Goal: Task Accomplishment & Management: Manage account settings

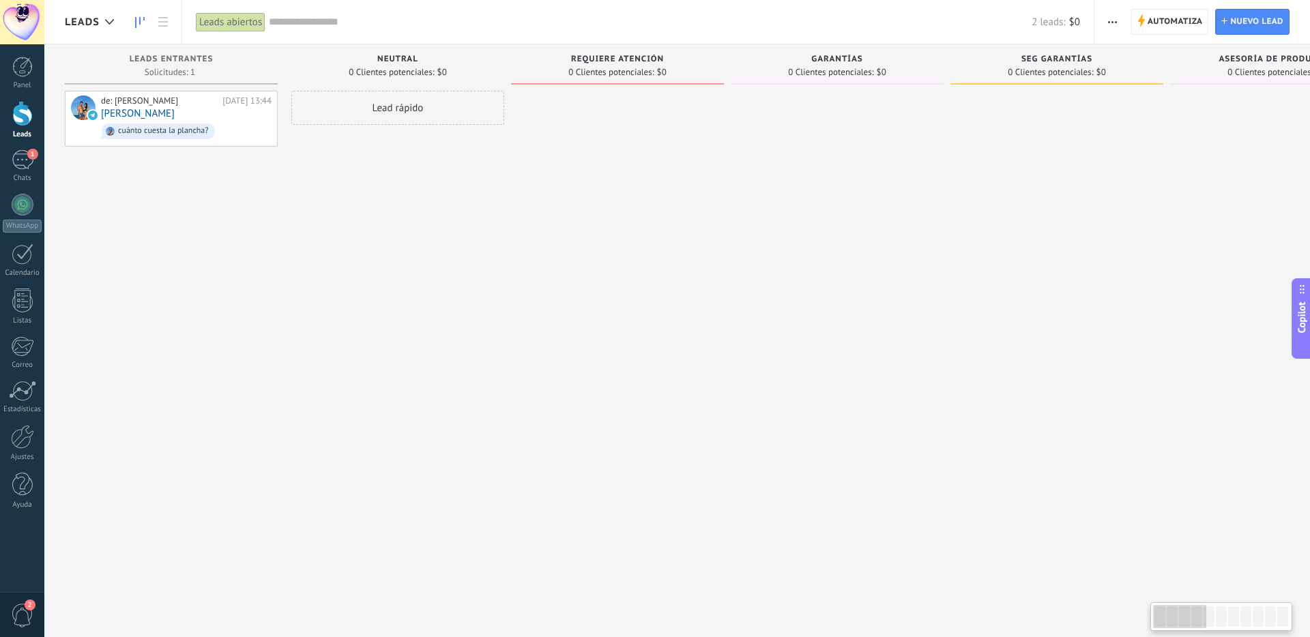
type textarea "**********"
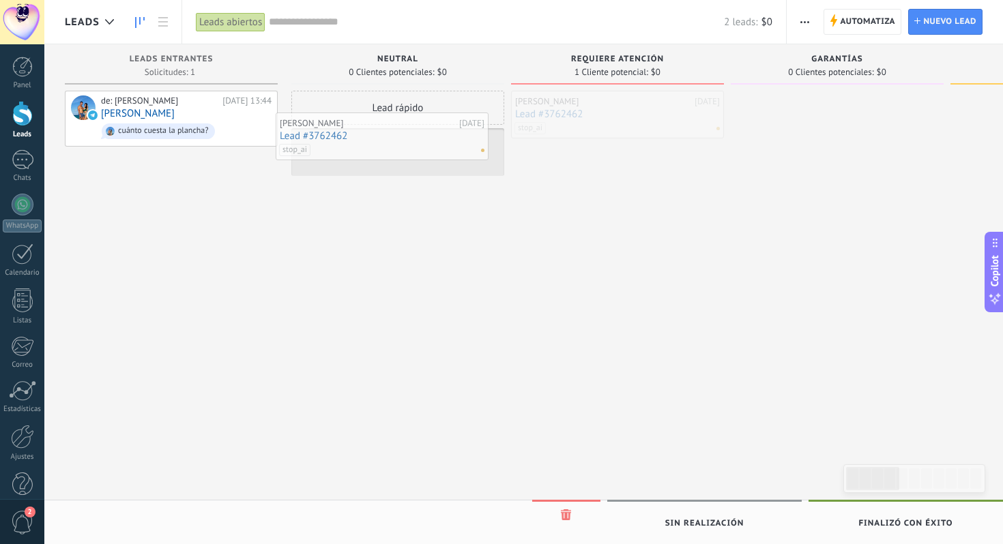
drag, startPoint x: 611, startPoint y: 117, endPoint x: 376, endPoint y: 140, distance: 235.8
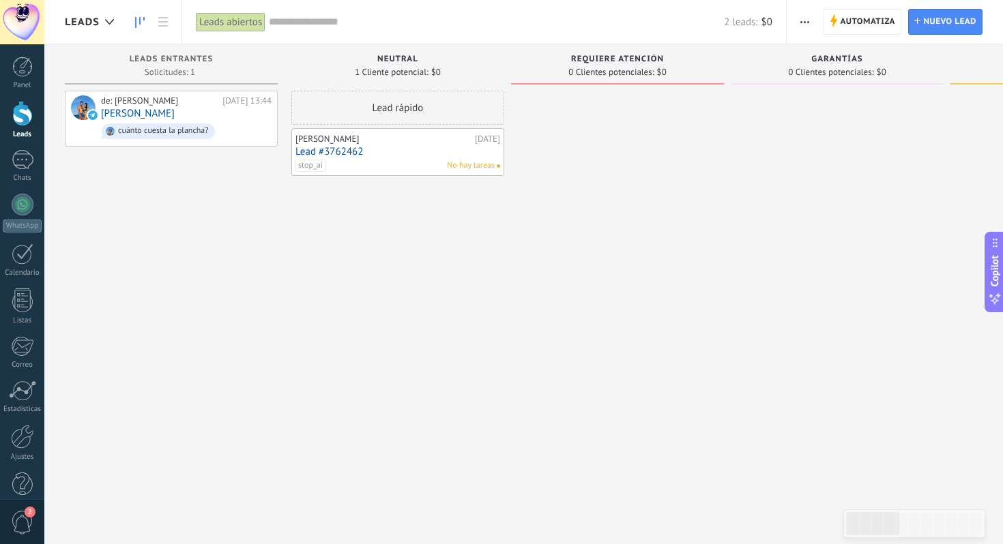
click at [348, 168] on div "stop_ai No hay tareas" at bounding box center [395, 166] width 200 height 12
click at [354, 164] on div "stop_ai No hay tareas" at bounding box center [395, 166] width 200 height 12
click at [387, 139] on div "[PERSON_NAME]" at bounding box center [383, 139] width 176 height 11
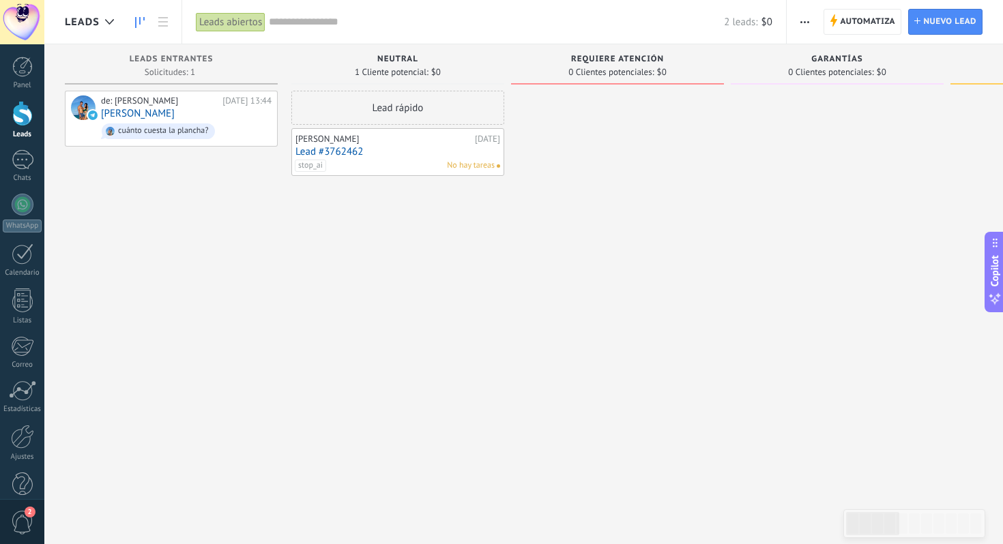
click at [306, 166] on span "stop_ai" at bounding box center [310, 166] width 31 height 12
click at [392, 293] on div "Lead rápido Fred 22.09.2025 Lead #3762462 stop_ai No hay tareas stop_ai" at bounding box center [397, 274] width 213 height 366
click at [544, 22] on input "text" at bounding box center [496, 22] width 455 height 14
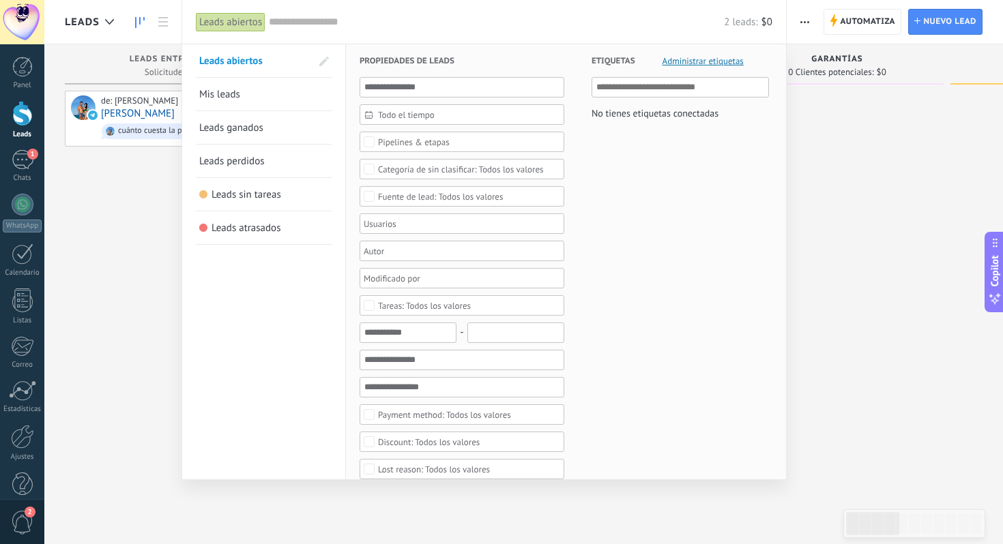
click at [830, 200] on div at bounding box center [501, 272] width 1003 height 544
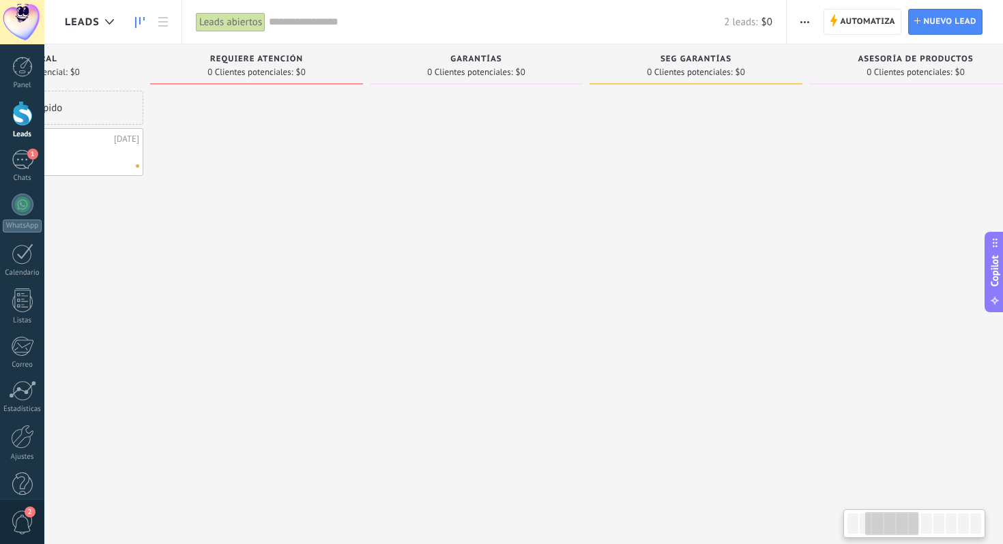
scroll to position [0, 351]
click at [244, 58] on span "Requiere Atención" at bounding box center [266, 60] width 93 height 10
click at [686, 58] on span "SEG GARANTÍAS" at bounding box center [706, 60] width 71 height 10
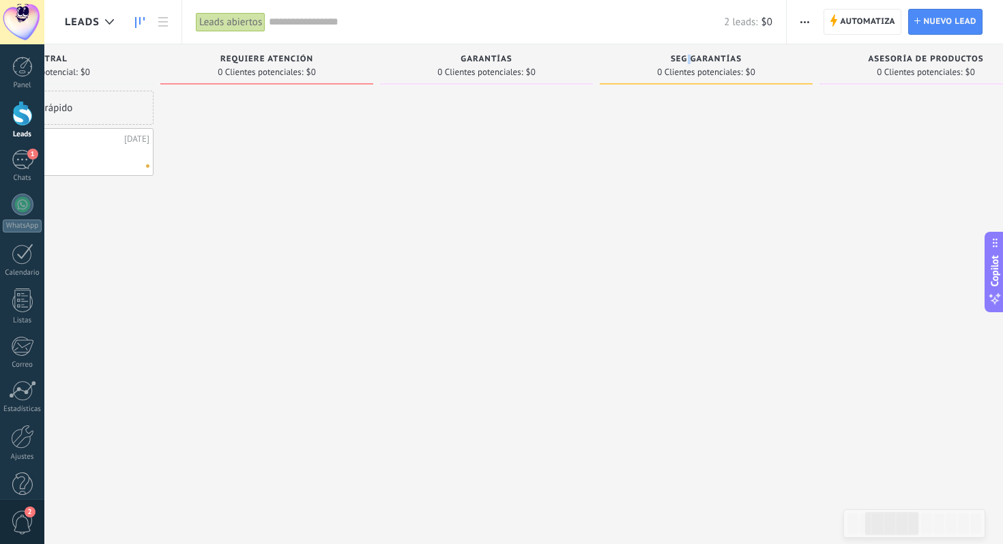
click at [686, 58] on span "SEG GARANTÍAS" at bounding box center [706, 60] width 71 height 10
click at [648, 28] on input "text" at bounding box center [496, 22] width 455 height 14
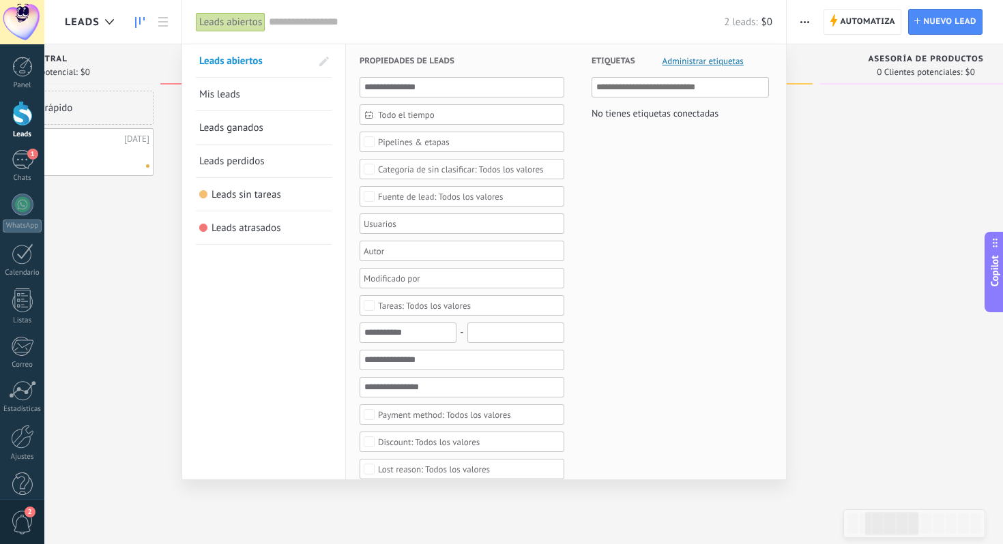
click at [845, 156] on div at bounding box center [501, 272] width 1003 height 544
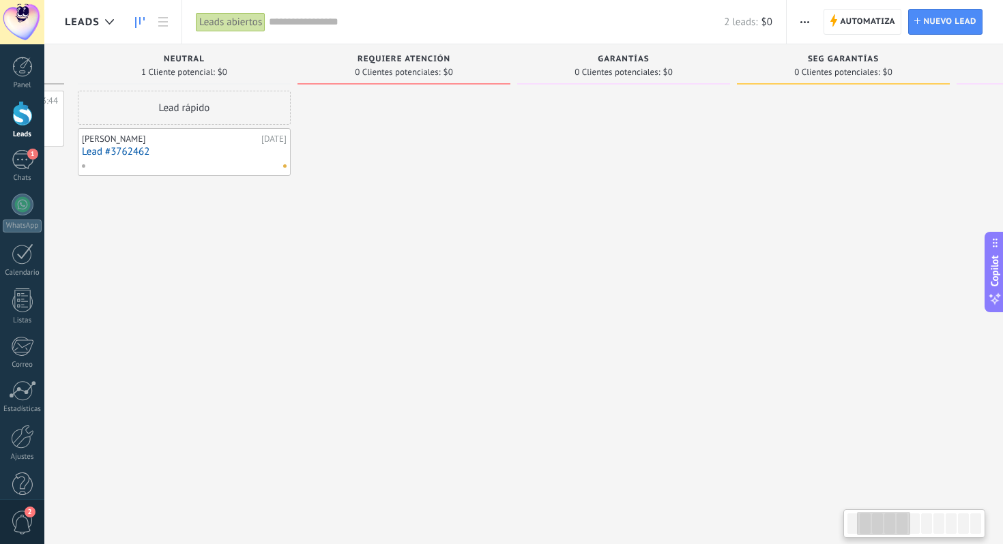
scroll to position [0, 216]
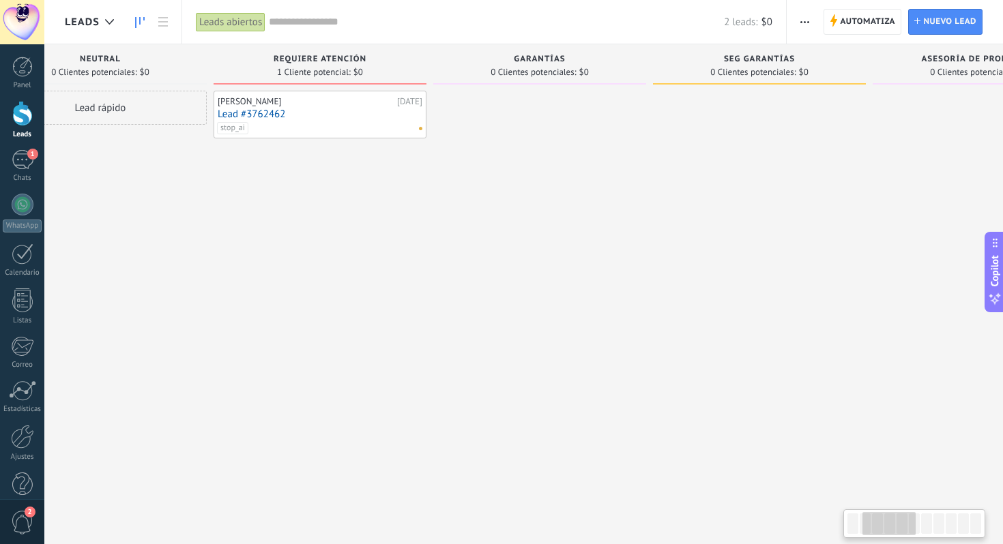
scroll to position [0, 299]
click at [741, 68] on span "0 Clientes potenciales:" at bounding box center [751, 72] width 85 height 8
click at [875, 15] on span "Automatiza" at bounding box center [867, 22] width 55 height 25
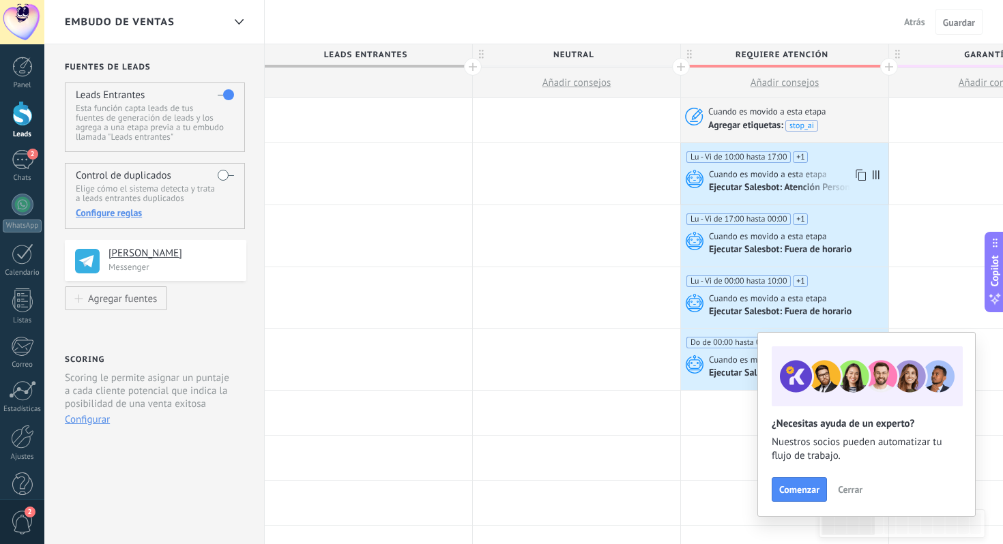
click at [779, 176] on span "Cuando es movido a esta etapa" at bounding box center [769, 175] width 120 height 12
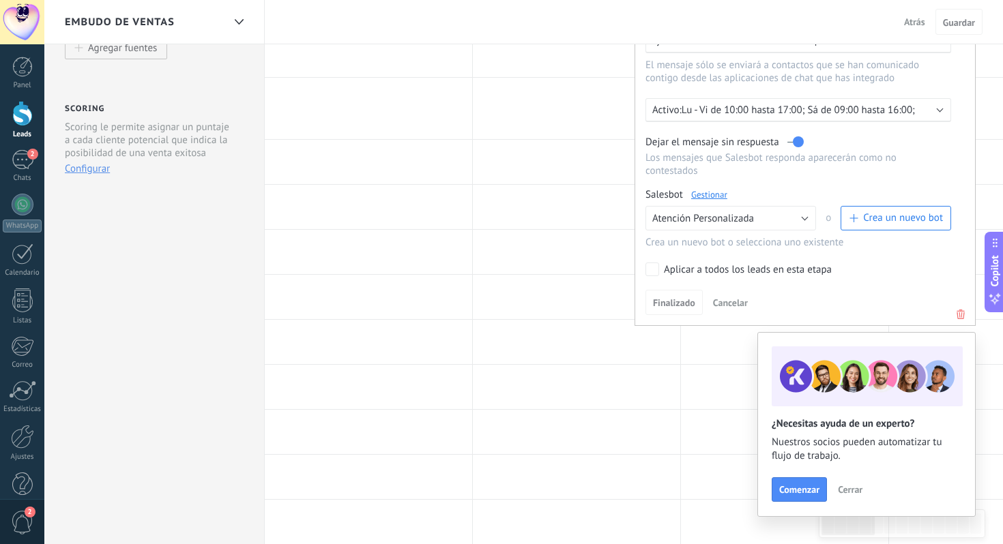
scroll to position [254, 0]
click at [896, 221] on span "Crea un nuevo bot" at bounding box center [903, 214] width 80 height 13
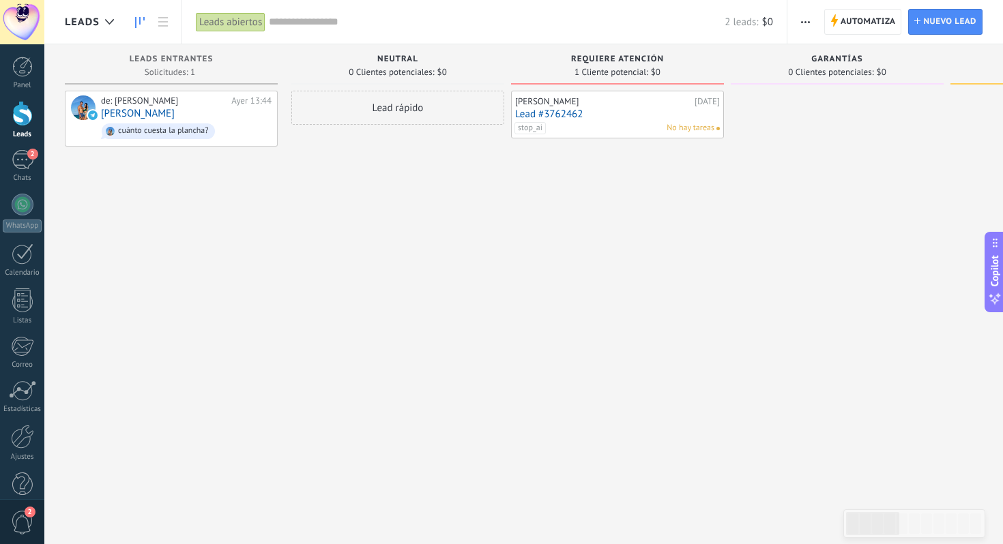
click at [674, 114] on link "Lead #3762462" at bounding box center [617, 114] width 205 height 12
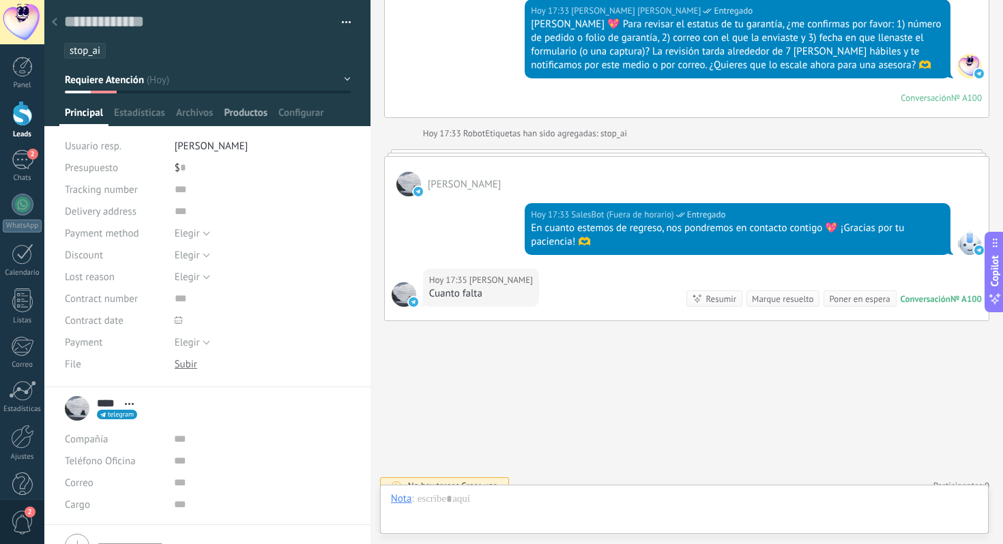
scroll to position [5164, 0]
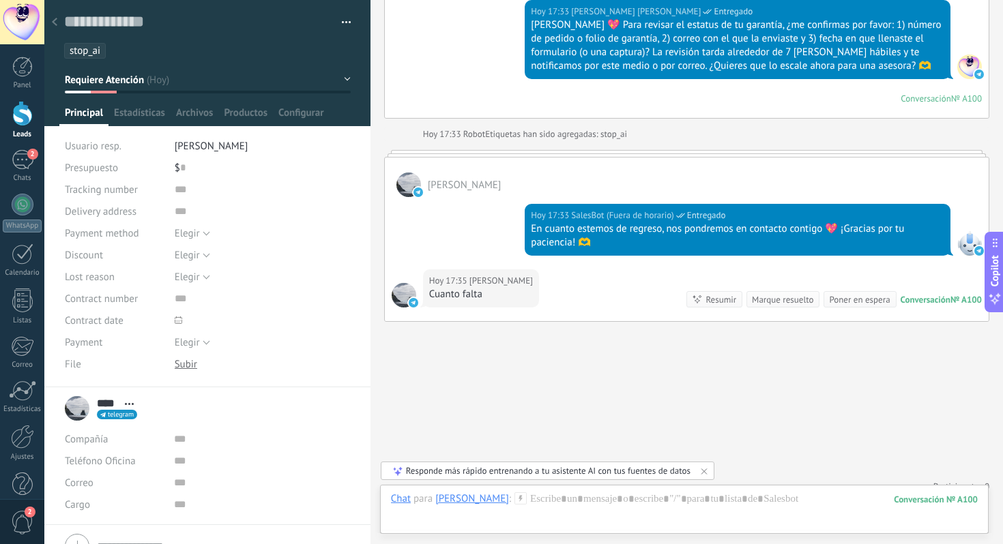
click at [58, 26] on div at bounding box center [54, 23] width 19 height 27
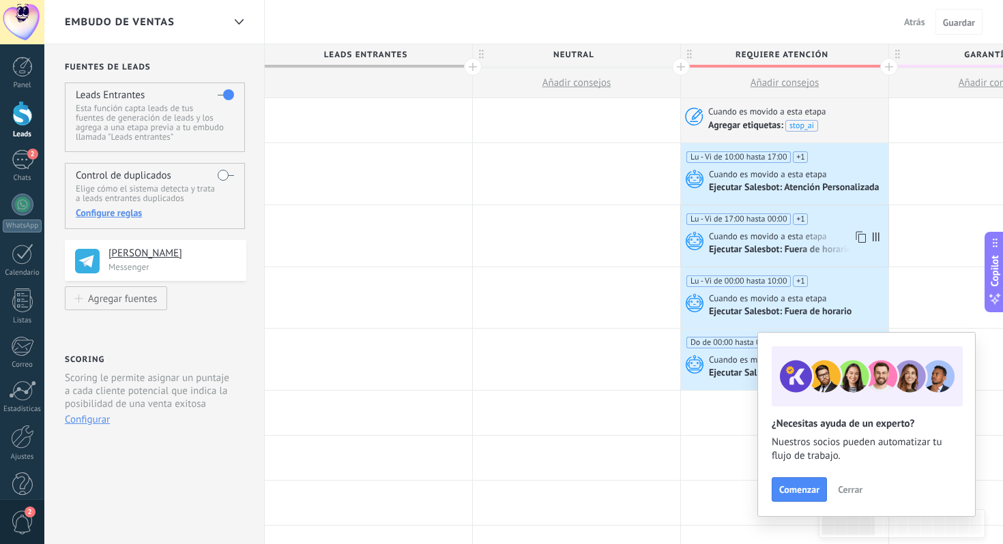
click at [775, 244] on div "Ejecutar Salesbot: Fuera de horario" at bounding box center [797, 250] width 176 height 14
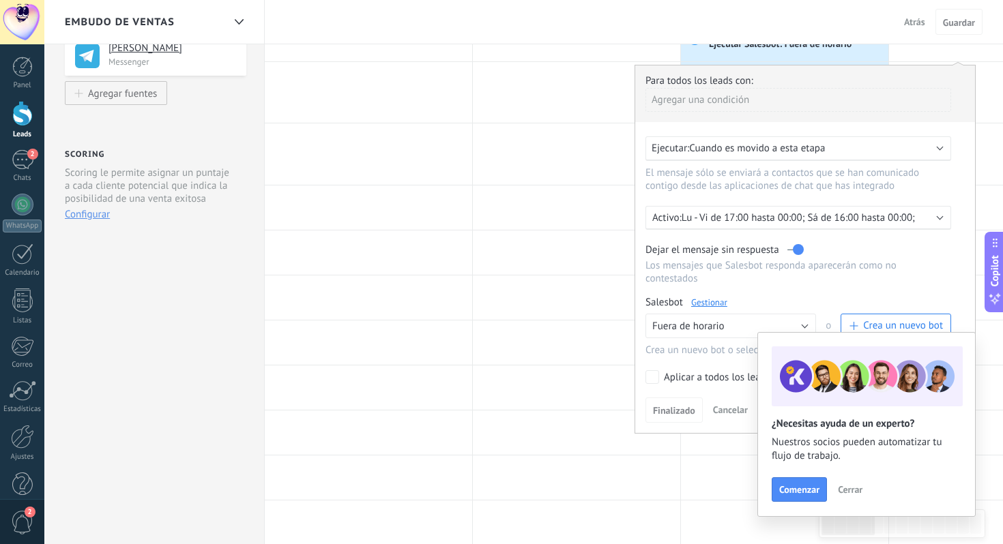
scroll to position [206, 0]
click at [714, 308] on link "Gestionar" at bounding box center [709, 302] width 36 height 12
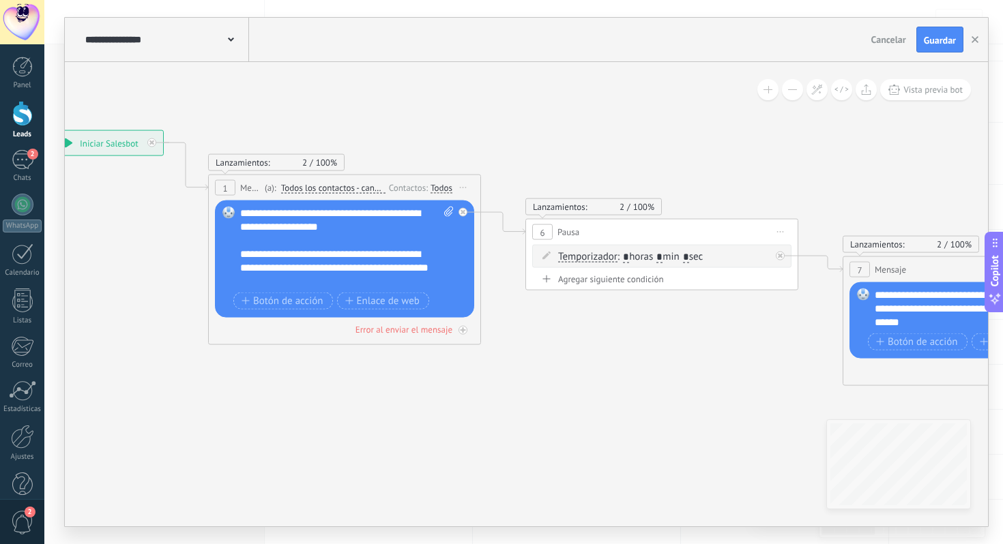
click at [231, 42] on span at bounding box center [231, 38] width 6 height 13
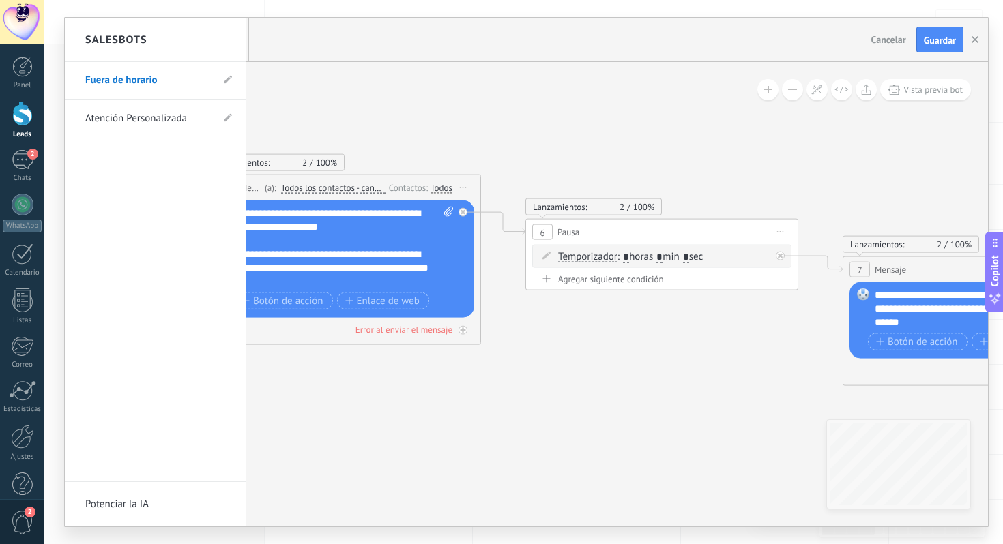
click at [152, 117] on link "Atención Personalizada" at bounding box center [148, 119] width 126 height 38
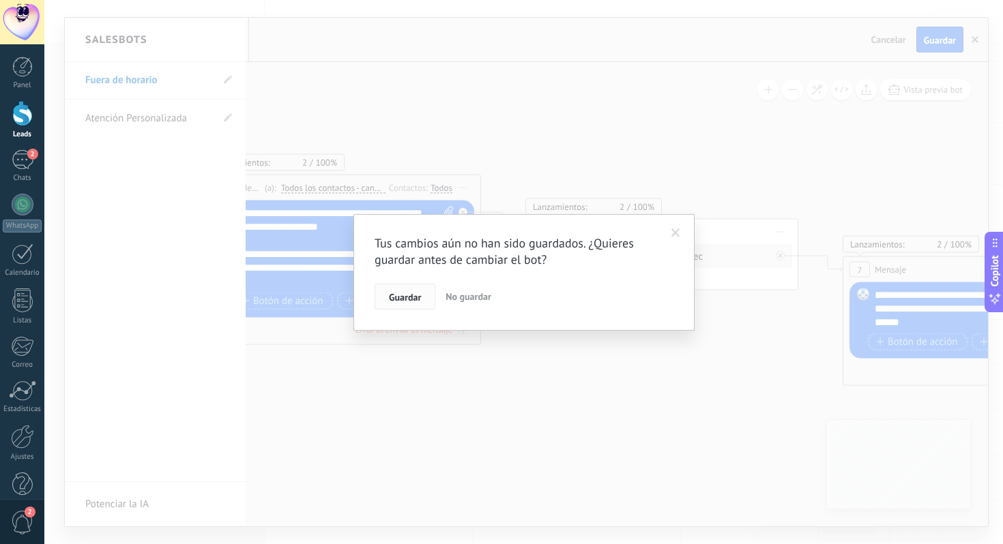
click at [409, 297] on span "Guardar" at bounding box center [405, 298] width 32 height 10
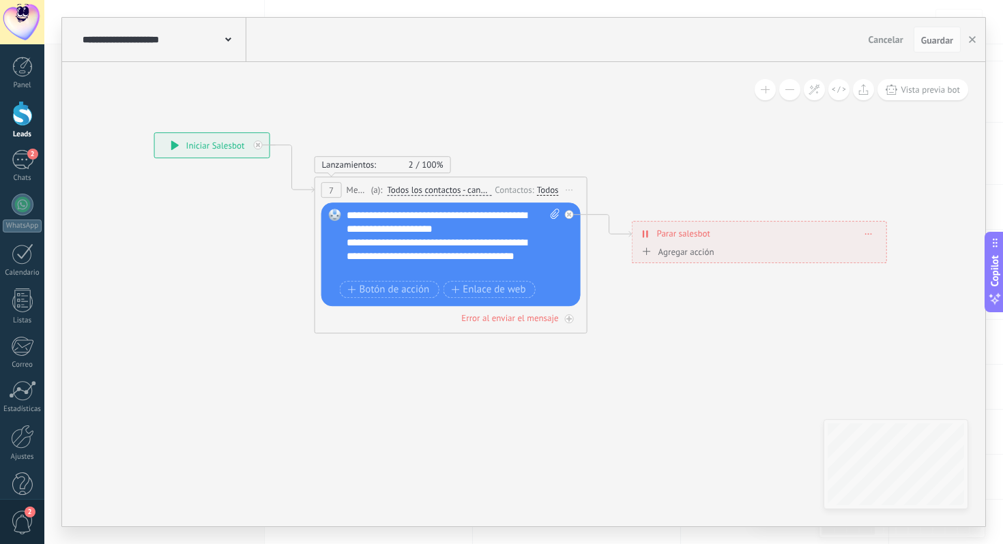
click at [226, 44] on span at bounding box center [228, 38] width 6 height 13
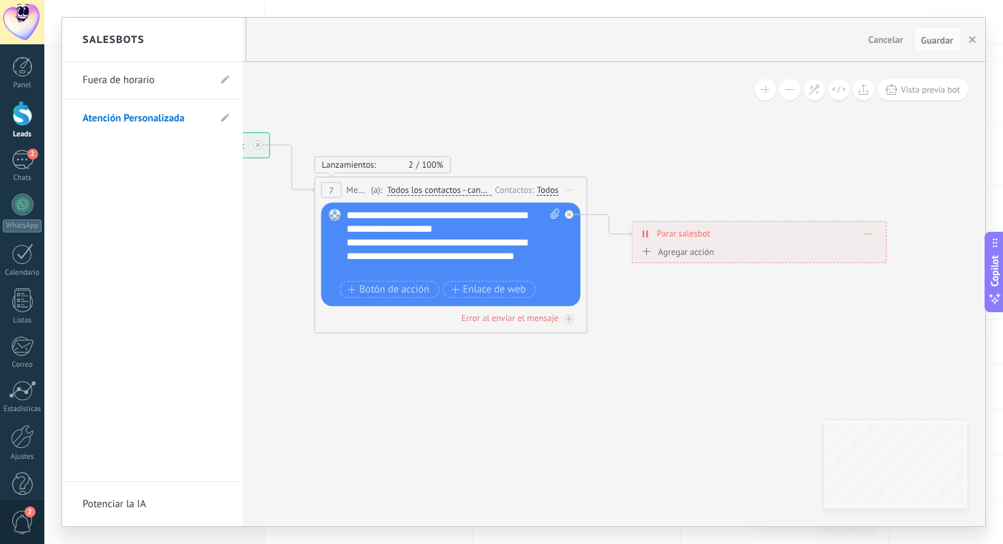
click at [154, 86] on link "Fuera de horario" at bounding box center [146, 80] width 126 height 38
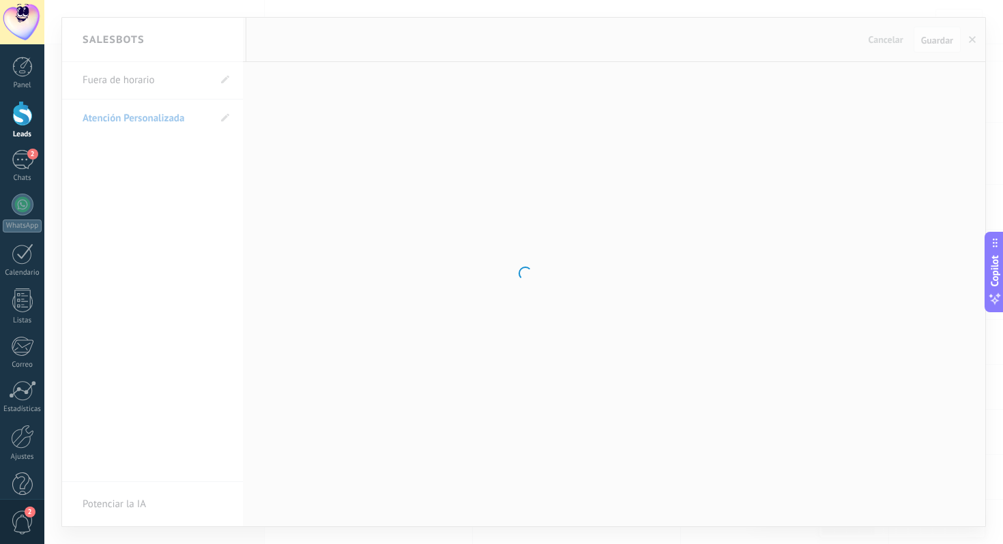
type input "**********"
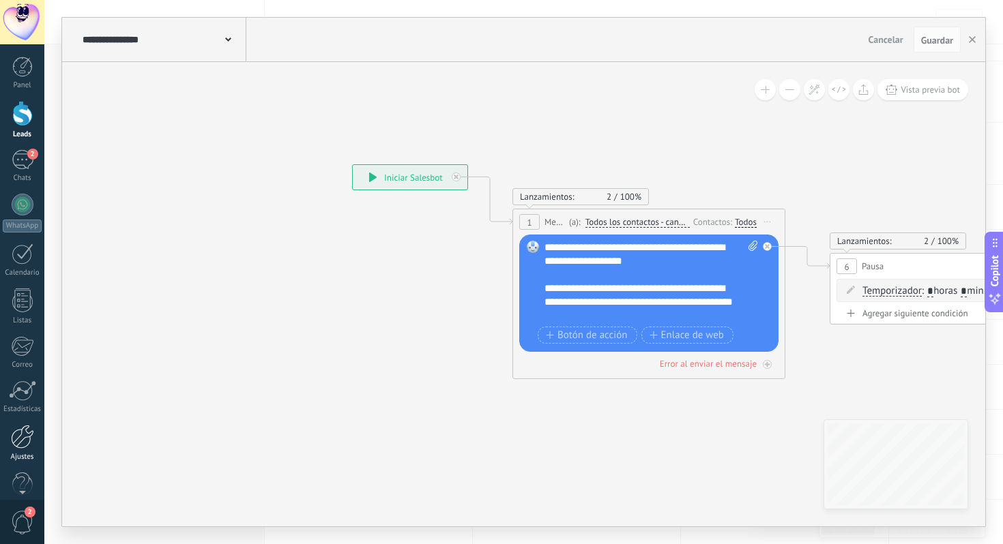
click at [20, 439] on div at bounding box center [22, 437] width 23 height 24
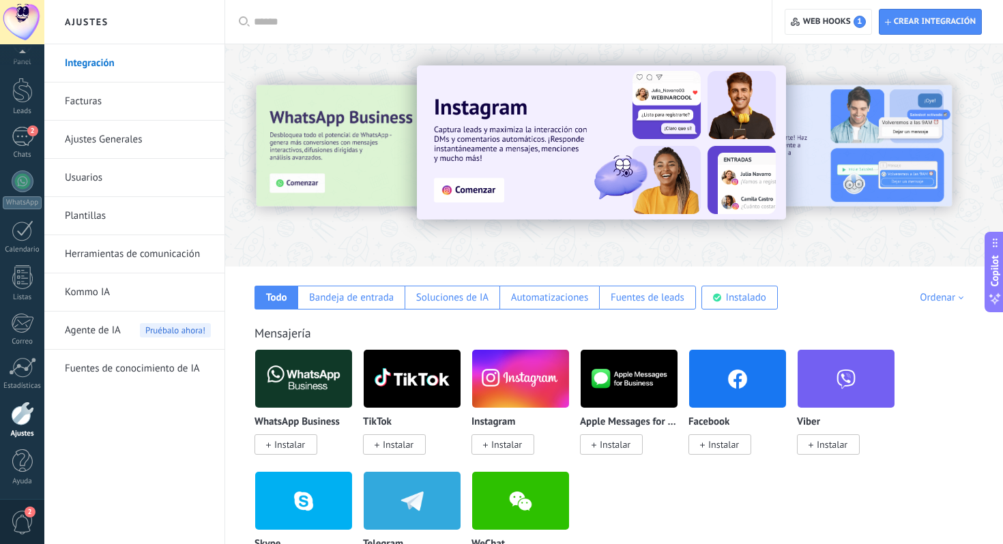
click at [118, 144] on link "Ajustes Generales" at bounding box center [138, 140] width 146 height 38
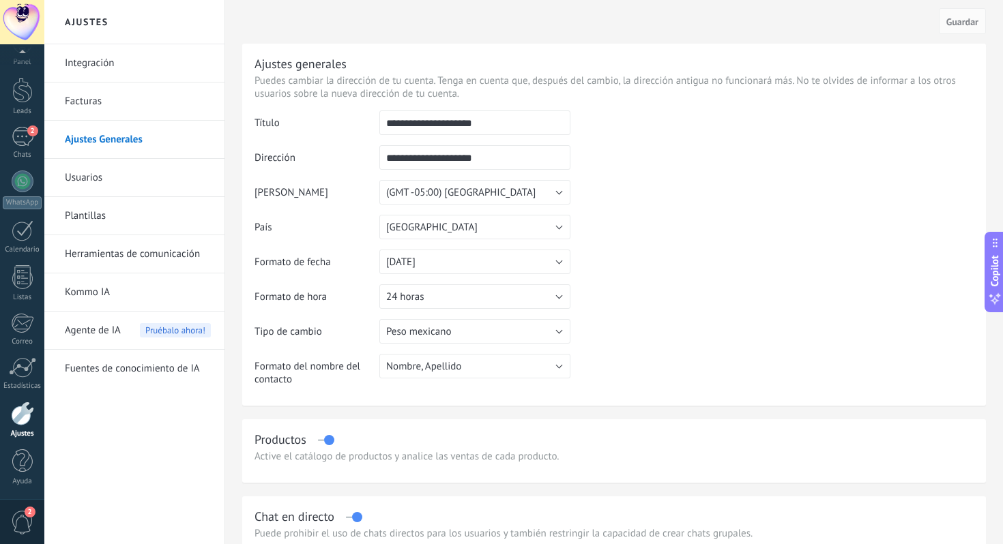
scroll to position [16, 0]
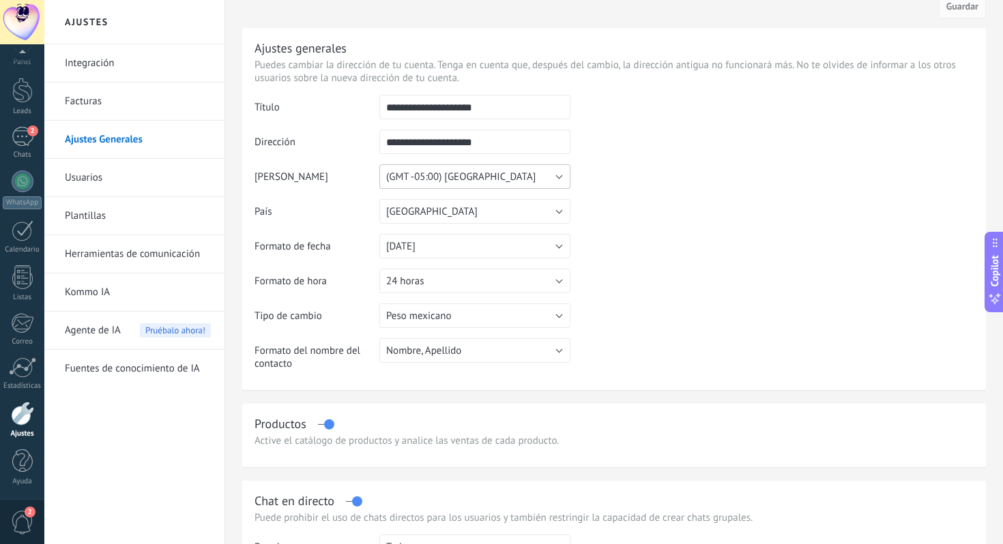
click at [494, 182] on button "(GMT -05:00) [GEOGRAPHIC_DATA]" at bounding box center [474, 176] width 191 height 25
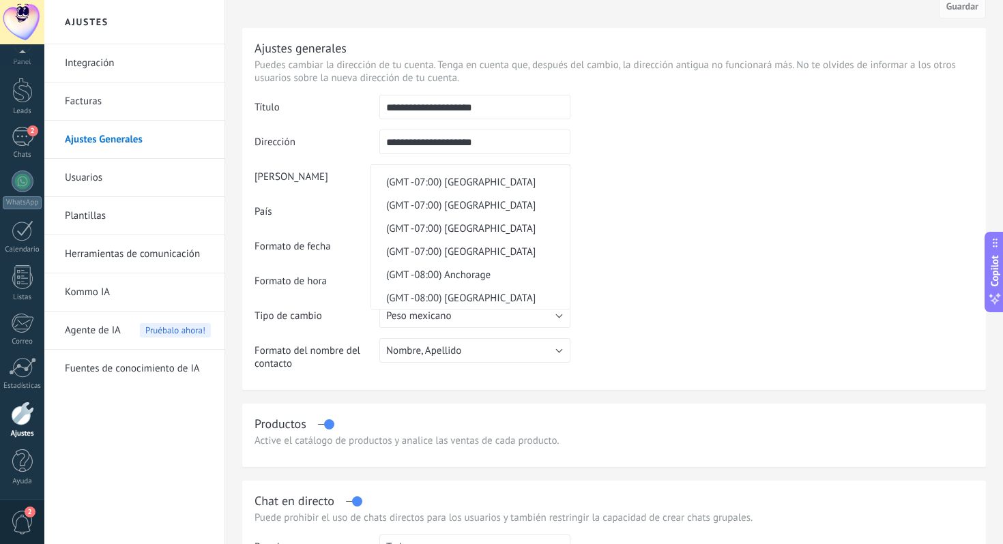
scroll to position [9323, 0]
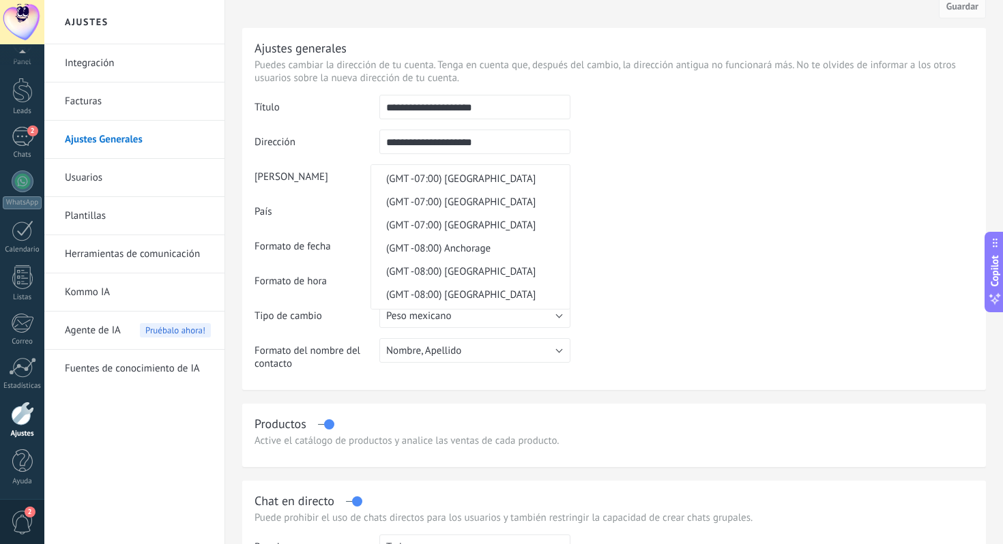
click at [460, 139] on span "(GMT -07:00) Mazatlan" at bounding box center [468, 132] width 194 height 13
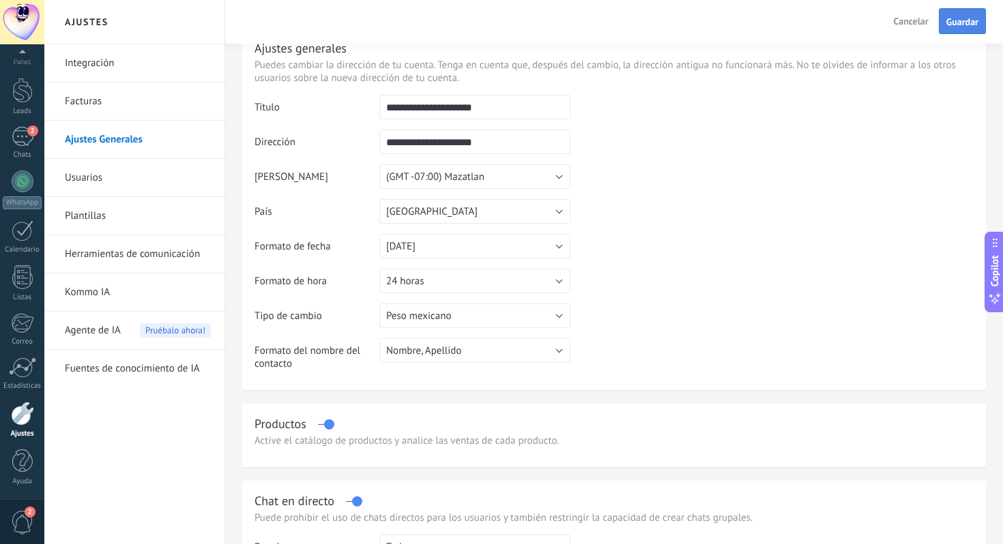
click at [969, 26] on span "Guardar" at bounding box center [962, 22] width 32 height 10
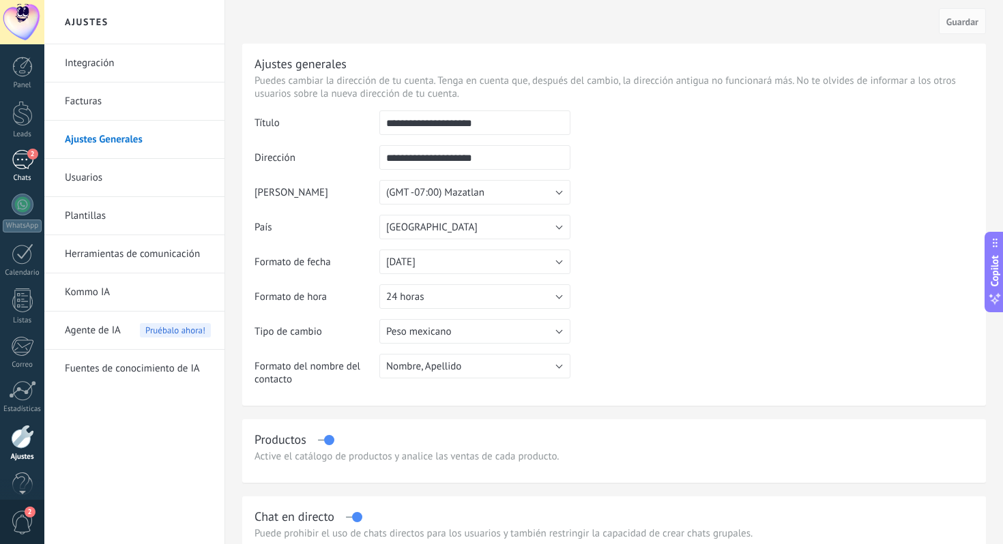
click at [26, 164] on div "2" at bounding box center [23, 160] width 22 height 20
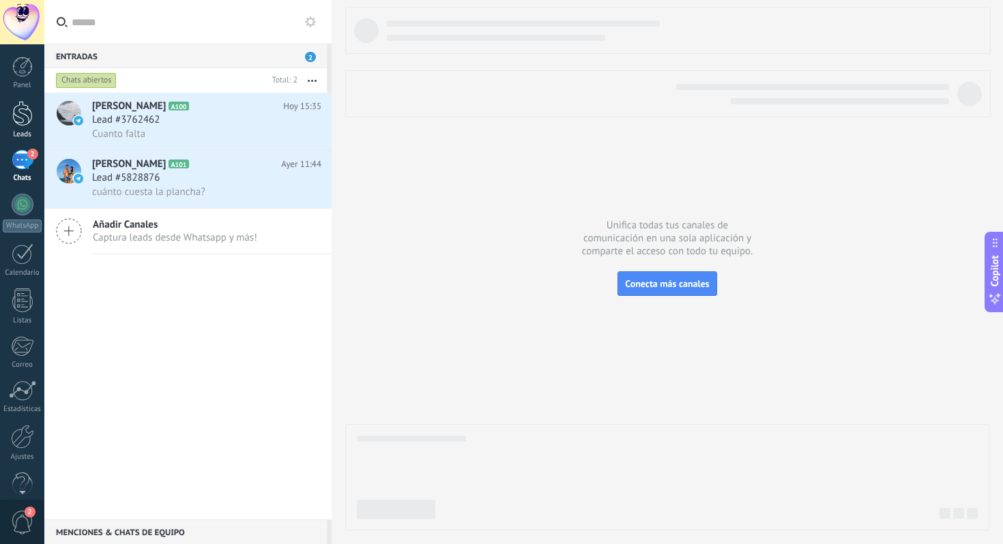
click at [16, 107] on div at bounding box center [22, 113] width 20 height 25
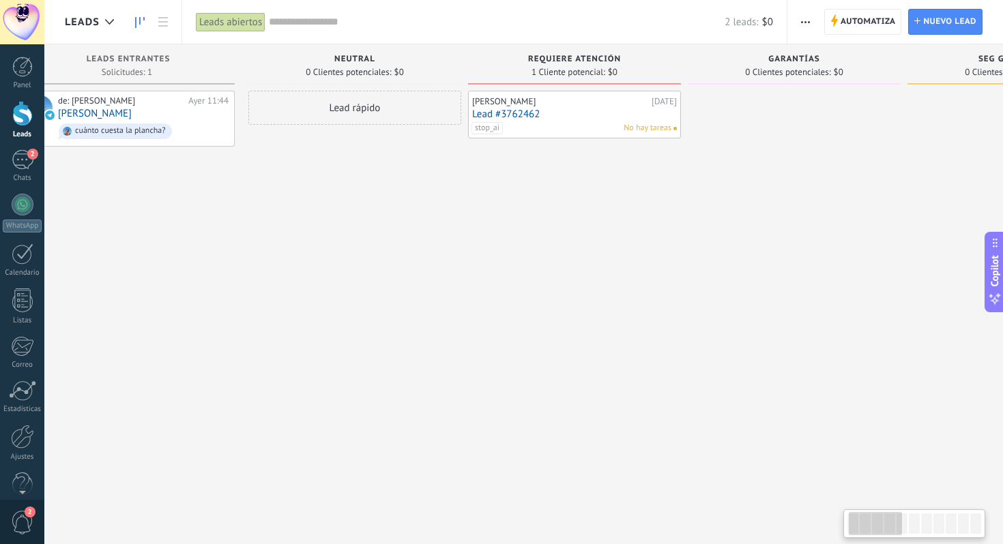
scroll to position [0, 48]
click at [501, 126] on div "stop_ai No hay tareas" at bounding box center [566, 128] width 200 height 12
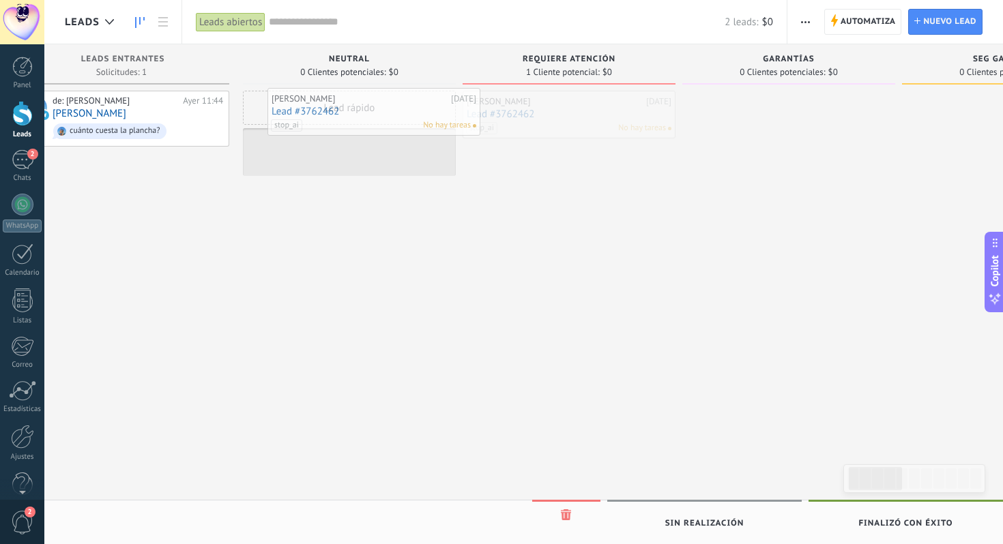
drag, startPoint x: 551, startPoint y: 123, endPoint x: 356, endPoint y: 120, distance: 195.2
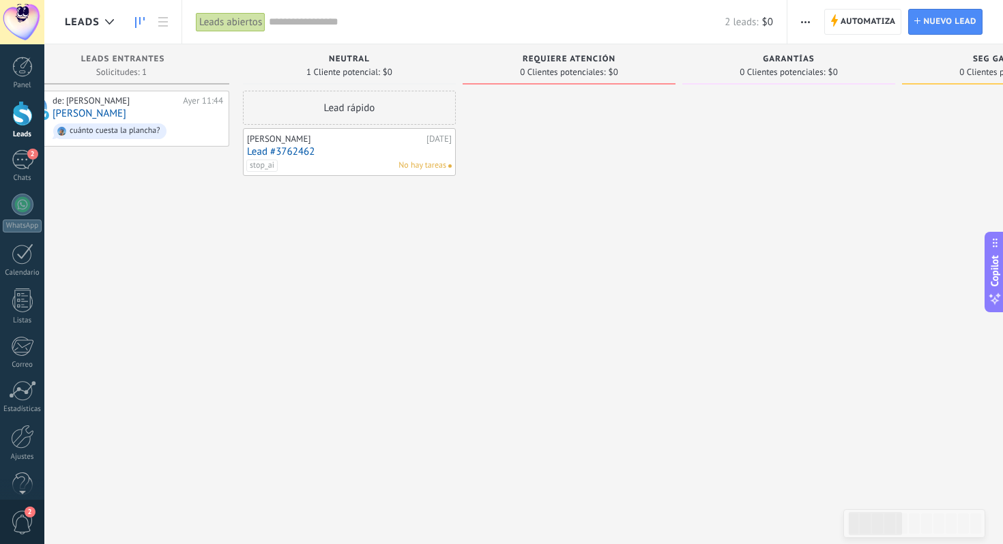
click at [288, 166] on div "stop_ai No hay tareas" at bounding box center [346, 166] width 200 height 12
click at [263, 166] on span "stop_ai" at bounding box center [261, 166] width 31 height 12
click at [397, 309] on div "Lead rápido [PERSON_NAME] [DATE] Lead #3762462 stop_ai No hay tareas stop_ai" at bounding box center [349, 274] width 213 height 366
click at [461, 25] on input "text" at bounding box center [497, 22] width 456 height 14
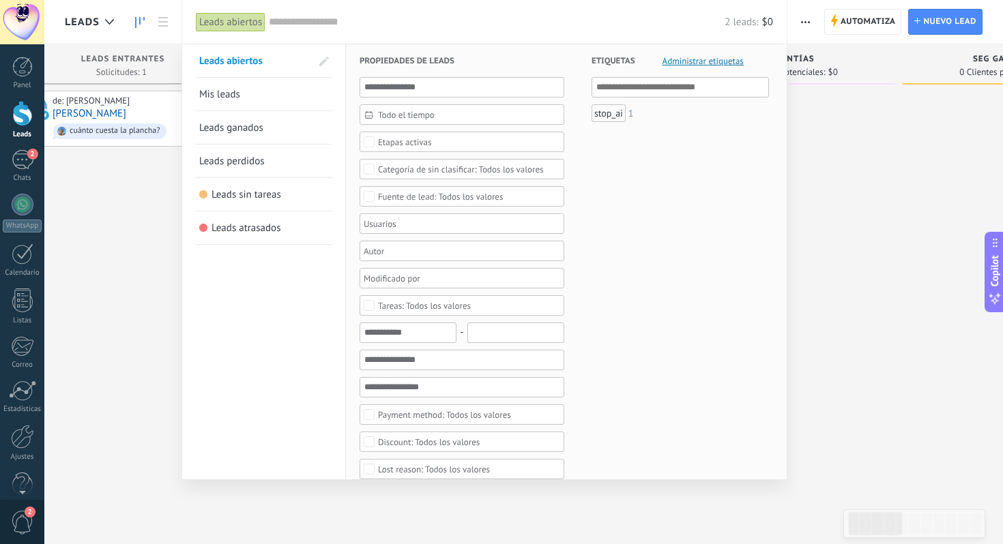
click at [818, 214] on div at bounding box center [501, 272] width 1003 height 544
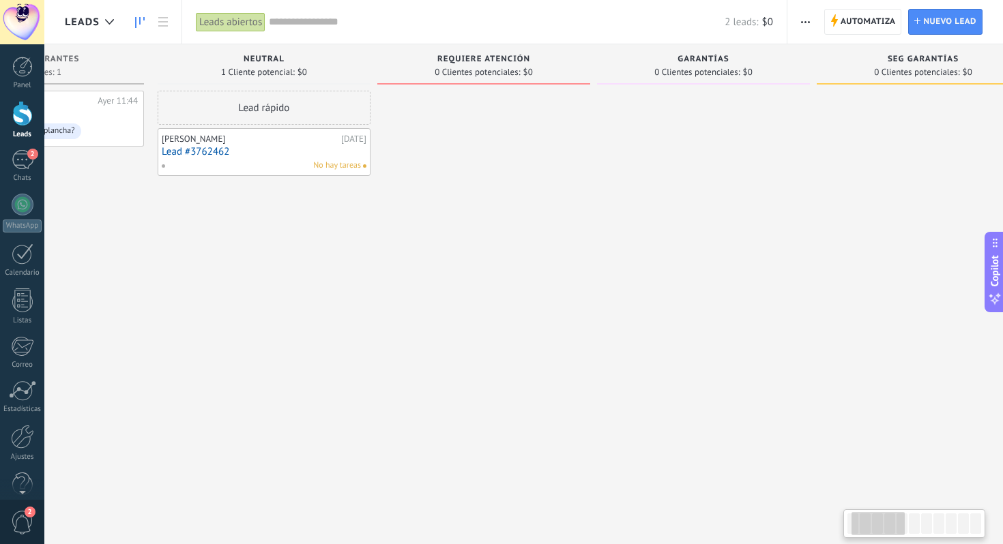
scroll to position [0, 137]
